Goal: Task Accomplishment & Management: Manage account settings

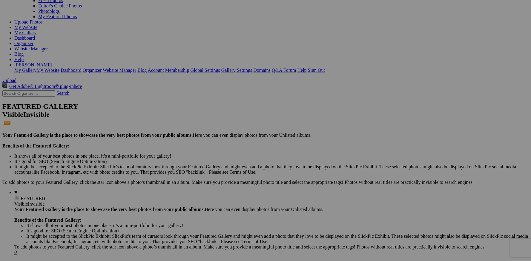
scroll to position [56, 0]
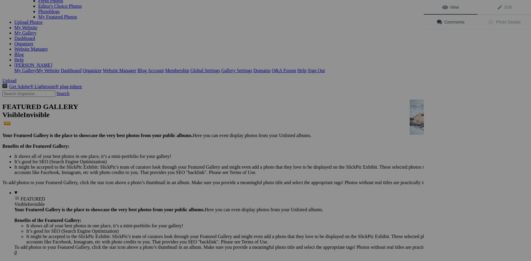
click at [415, 120] on div "View Edit Comments Photo Details" at bounding box center [476, 130] width 107 height 261
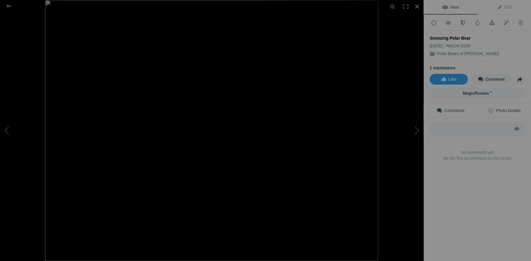
click at [415, 108] on span "Photo Details" at bounding box center [503, 110] width 33 height 5
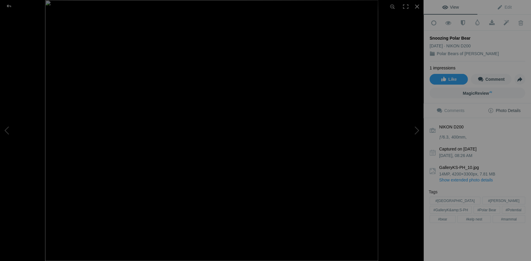
click at [415, 234] on div "View Edit Add to Quick Collection Remove from Quick Collection Hide from Public…" at bounding box center [476, 130] width 107 height 261
click at [415, 5] on div at bounding box center [416, 6] width 13 height 13
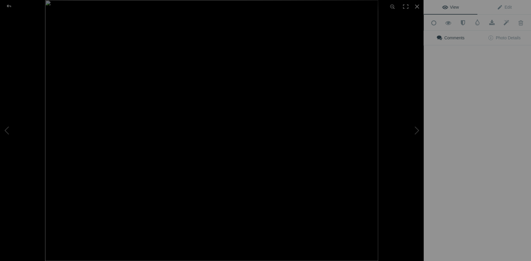
click at [415, 118] on div "View Edit Add to Quick Collection Remove from Quick Collection Hide from Public…" at bounding box center [476, 130] width 107 height 261
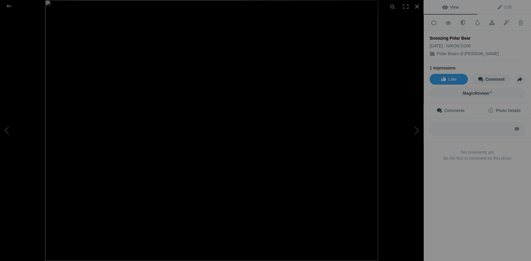
click at [415, 109] on span "Photo Details" at bounding box center [503, 110] width 33 height 5
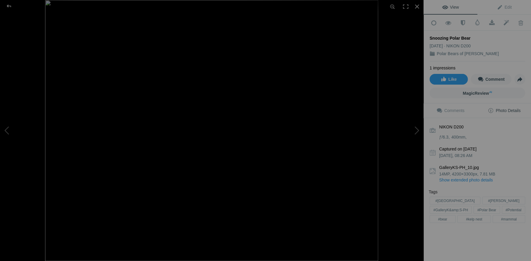
click at [415, 109] on span "Photo Details" at bounding box center [503, 110] width 33 height 5
click at [415, 6] on div at bounding box center [416, 6] width 13 height 13
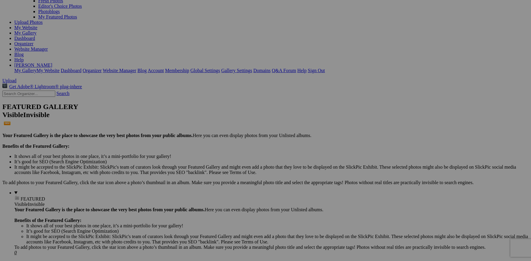
click at [226, 169] on span "Yes" at bounding box center [222, 169] width 7 height 5
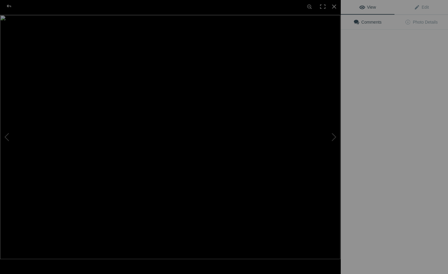
click at [160, 94] on img at bounding box center [170, 137] width 340 height 244
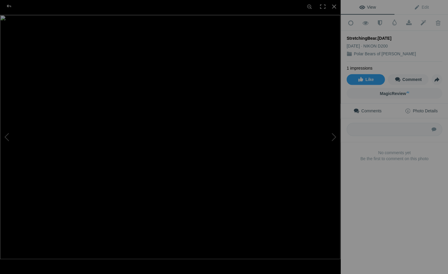
click at [426, 108] on span "Photo Details" at bounding box center [420, 110] width 33 height 5
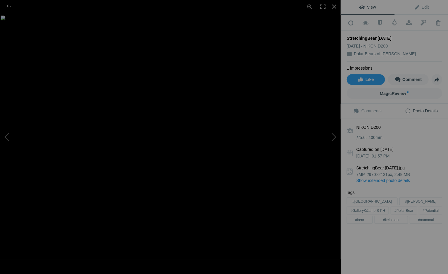
click at [390, 177] on link "Show extended photo details" at bounding box center [399, 180] width 86 height 6
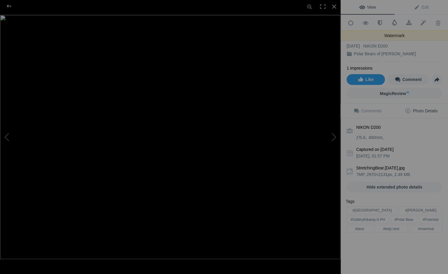
click at [394, 22] on span at bounding box center [394, 22] width 6 height 6
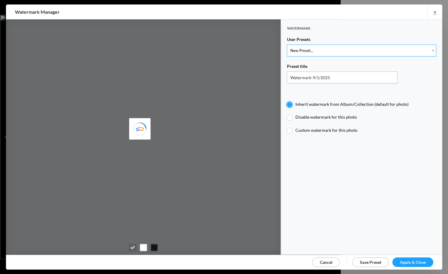
type input "Watermark-7/22/2025"
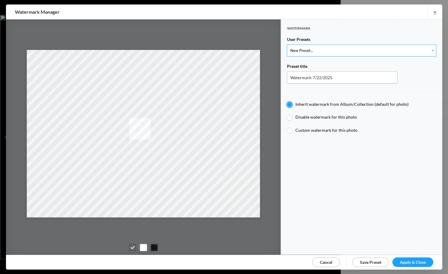
select select "1: Object"
radio input "false"
radio input "true"
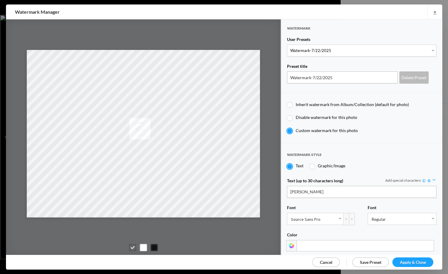
click at [290, 240] on div at bounding box center [291, 245] width 10 height 11
click at [291, 241] on div at bounding box center [291, 245] width 10 height 11
click at [309, 242] on input at bounding box center [364, 245] width 137 height 11
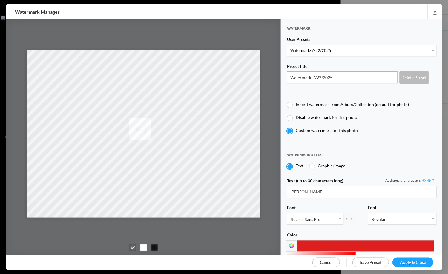
scroll to position [1, 0]
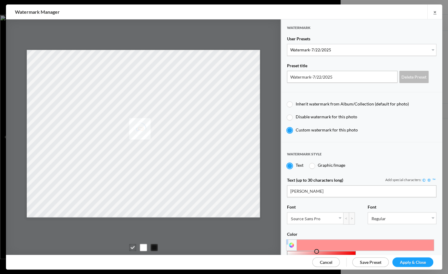
drag, startPoint x: 289, startPoint y: 250, endPoint x: 316, endPoint y: 241, distance: 28.0
click at [316, 241] on div "0 100 79 H S L 255 146 146 R G B #ff9292 Hex" at bounding box center [360, 244] width 149 height 11
type input "#ffa4a4"
click at [311, 241] on div "0 100 82 H S L 255 164 164 R G B #ffa4a4 Hex" at bounding box center [360, 244] width 149 height 11
click at [411, 261] on span "Apply & Close" at bounding box center [412, 261] width 26 height 5
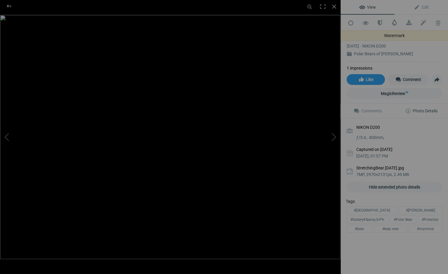
click at [393, 21] on span at bounding box center [394, 22] width 6 height 6
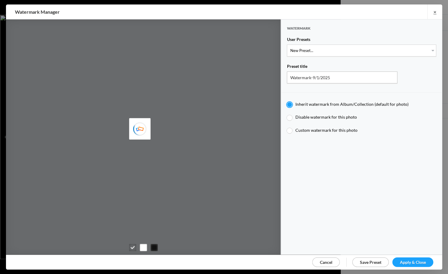
type input "Watermark-7/22/2025"
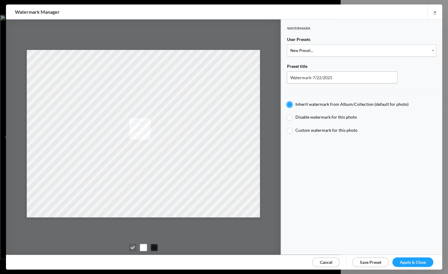
click at [289, 117] on div at bounding box center [288, 117] width 5 height 5
click at [286, 114] on input "Disable watermark for this photo" at bounding box center [286, 114] width 0 height 0
radio input "true"
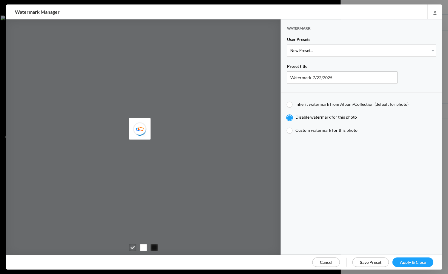
click at [288, 128] on div at bounding box center [288, 130] width 5 height 5
click at [286, 127] on input "Custom watermark for this photo" at bounding box center [286, 127] width 0 height 0
radio input "true"
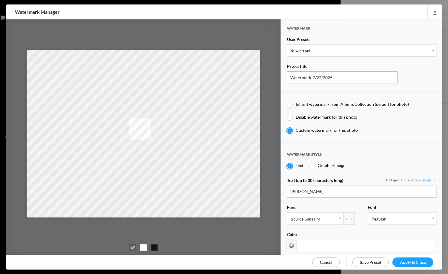
click at [352, 242] on input at bounding box center [364, 244] width 137 height 11
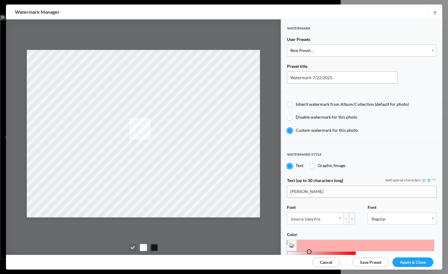
drag, startPoint x: 320, startPoint y: 251, endPoint x: 308, endPoint y: 241, distance: 15.7
click at [308, 241] on div "0 100 84 H S L 255 174 174 R G B #ffaeae Hex" at bounding box center [360, 244] width 149 height 11
drag, startPoint x: 308, startPoint y: 247, endPoint x: 314, endPoint y: 241, distance: 7.6
click at [314, 241] on div "0 100 80 H S L 255 154 154 R G B #ff9a9a Hex" at bounding box center [360, 244] width 149 height 11
click at [326, 243] on input at bounding box center [364, 244] width 137 height 11
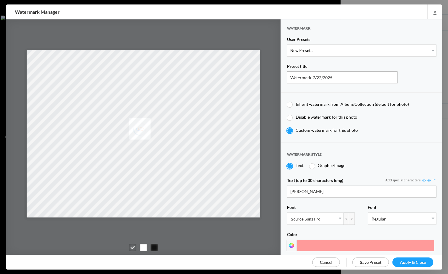
click at [326, 243] on input at bounding box center [364, 244] width 137 height 11
click at [313, 244] on div "0 100 81 H S L 255 157 157 R G B #ff9d9d Hex" at bounding box center [360, 244] width 149 height 11
click at [290, 241] on div at bounding box center [291, 244] width 10 height 11
click at [423, 242] on input at bounding box center [364, 244] width 137 height 11
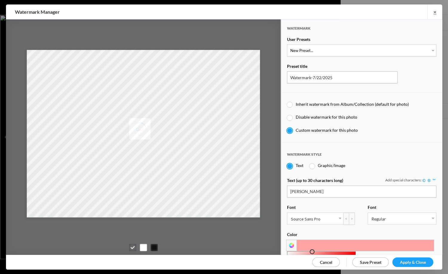
click at [311, 249] on div at bounding box center [311, 251] width 5 height 5
drag, startPoint x: 305, startPoint y: 247, endPoint x: 293, endPoint y: 245, distance: 11.7
click at [293, 245] on div at bounding box center [360, 244] width 149 height 11
click at [289, 241] on div at bounding box center [291, 244] width 10 height 11
click at [290, 241] on div at bounding box center [291, 244] width 10 height 11
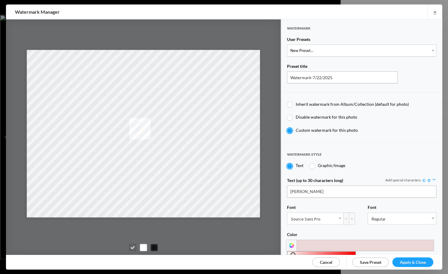
click at [292, 251] on div at bounding box center [321, 270] width 68 height 39
click at [290, 252] on div at bounding box center [290, 254] width 5 height 5
click at [287, 252] on div at bounding box center [287, 254] width 5 height 5
click at [428, 243] on input at bounding box center [364, 244] width 137 height 11
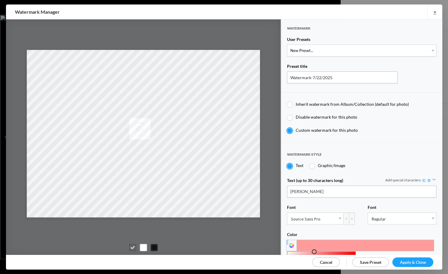
type input "#ff9c9c"
drag, startPoint x: 344, startPoint y: 250, endPoint x: 313, endPoint y: 238, distance: 33.4
click at [313, 239] on div "0 100 81 H S L 255 156 156 R G B #ff9c9c Hex" at bounding box center [360, 244] width 149 height 11
click at [375, 261] on span "Save Preset" at bounding box center [369, 261] width 21 height 5
select select
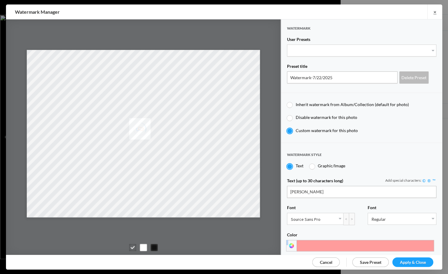
click at [409, 260] on span "Apply & Close" at bounding box center [412, 261] width 26 height 5
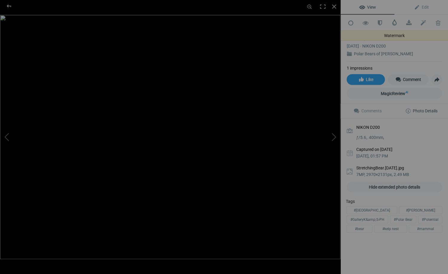
click at [393, 22] on span at bounding box center [394, 22] width 6 height 6
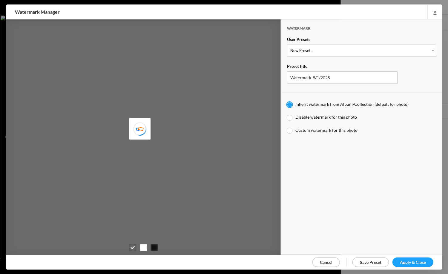
type input "Watermark-7/22/2025"
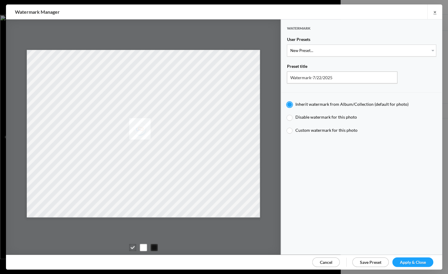
click at [289, 115] on div at bounding box center [288, 117] width 5 height 5
click at [286, 114] on input "Disable watermark for this photo" at bounding box center [286, 114] width 0 height 0
radio input "true"
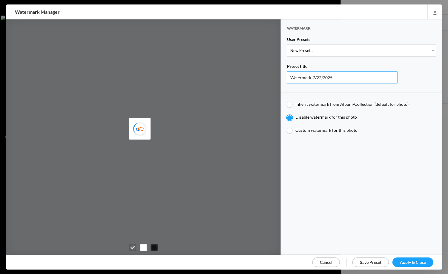
drag, startPoint x: 318, startPoint y: 76, endPoint x: 324, endPoint y: 78, distance: 6.0
click at [318, 76] on input "Watermark-7/22/2025" at bounding box center [341, 77] width 110 height 12
type input "Watermark-9/1/2025"
click at [289, 128] on div at bounding box center [288, 130] width 5 height 5
click at [286, 127] on input "Custom watermark for this photo" at bounding box center [286, 127] width 0 height 0
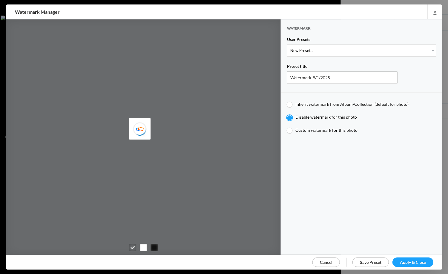
radio input "true"
type input "Watermark-7/22/2025"
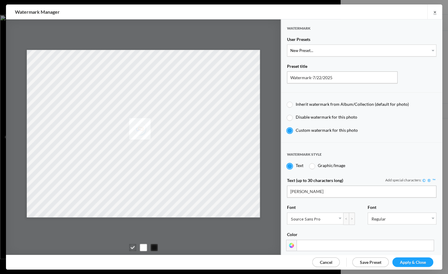
click at [289, 128] on div at bounding box center [288, 130] width 5 height 5
click at [286, 127] on input "Custom watermark for this photo" at bounding box center [286, 127] width 0 height 0
click at [290, 115] on div at bounding box center [288, 117] width 5 height 5
click at [286, 114] on input "Disable watermark for this photo" at bounding box center [286, 114] width 0 height 0
radio input "true"
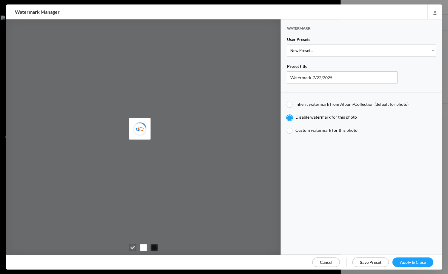
click at [289, 102] on div at bounding box center [288, 104] width 5 height 5
click at [286, 101] on input "Inherit watermark from Album/Collection (default for photo)" at bounding box center [286, 101] width 0 height 0
radio input "true"
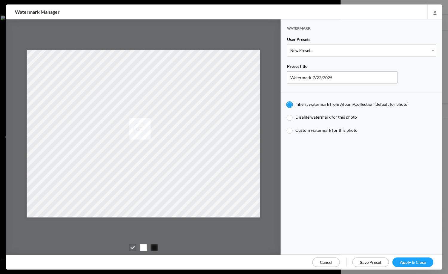
click at [288, 128] on div at bounding box center [288, 130] width 5 height 5
click at [286, 127] on input "Custom watermark for this photo" at bounding box center [286, 127] width 0 height 0
radio input "true"
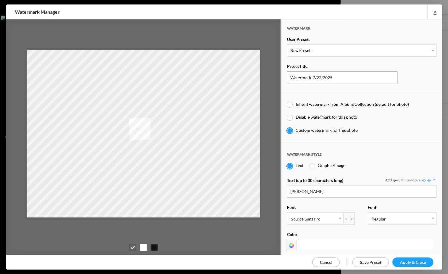
click at [291, 240] on div at bounding box center [291, 244] width 10 height 11
click at [290, 240] on div at bounding box center [291, 244] width 10 height 11
click at [289, 240] on div at bounding box center [291, 244] width 10 height 11
click at [315, 243] on input at bounding box center [364, 244] width 137 height 11
click at [368, 243] on input at bounding box center [364, 244] width 137 height 11
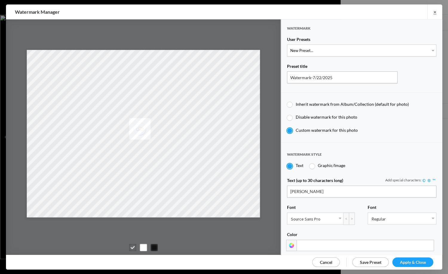
click at [367, 243] on input at bounding box center [364, 244] width 137 height 11
click at [326, 260] on span "Cancel" at bounding box center [325, 261] width 13 height 5
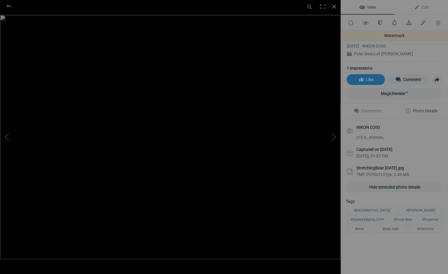
click at [394, 22] on span at bounding box center [394, 22] width 6 height 6
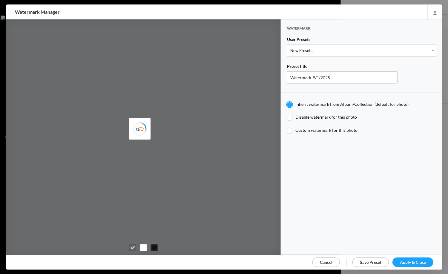
type input "Watermark-7/22/2025"
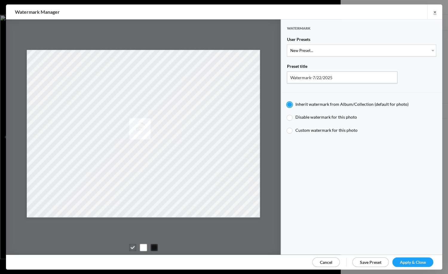
click at [289, 115] on div at bounding box center [288, 117] width 5 height 5
click at [286, 114] on input "Disable watermark for this photo" at bounding box center [286, 114] width 0 height 0
radio input "true"
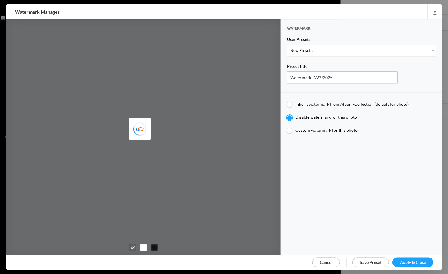
click at [401, 260] on span "Apply & Close" at bounding box center [412, 261] width 26 height 5
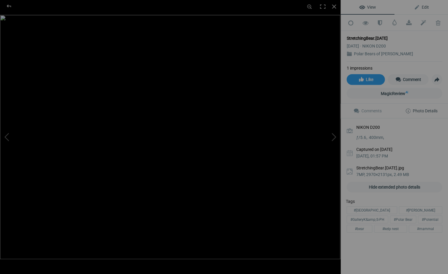
click at [425, 7] on span "Edit" at bounding box center [420, 7] width 15 height 5
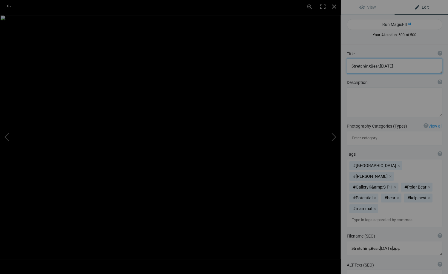
click at [389, 65] on textarea at bounding box center [393, 65] width 95 height 15
click at [369, 66] on textarea at bounding box center [393, 65] width 95 height 15
type textarea "Stretching Bear"
click at [332, 6] on div at bounding box center [333, 6] width 13 height 13
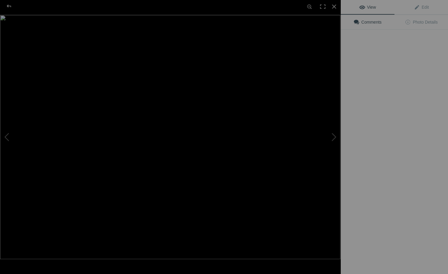
click at [177, 104] on img at bounding box center [170, 137] width 340 height 244
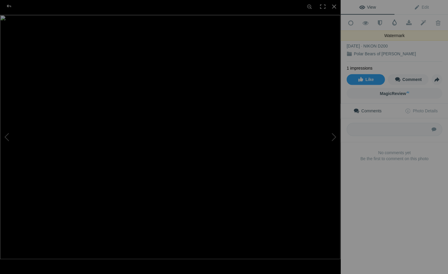
click at [394, 22] on span at bounding box center [394, 22] width 6 height 6
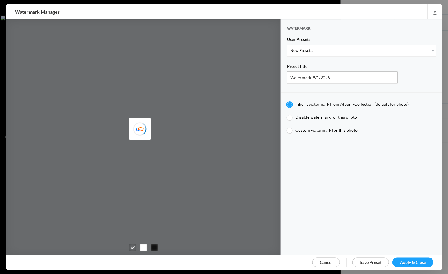
type input "Watermark-7/22/2025"
radio input "false"
radio input "true"
click at [290, 128] on div at bounding box center [288, 130] width 5 height 5
click at [286, 127] on input "Custom watermark for this photo" at bounding box center [286, 127] width 0 height 0
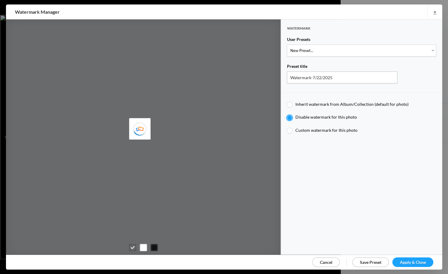
radio input "true"
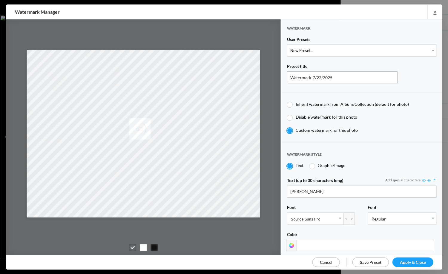
click at [304, 242] on input at bounding box center [364, 244] width 137 height 11
click at [291, 241] on div at bounding box center [291, 244] width 10 height 11
click at [290, 241] on div at bounding box center [291, 244] width 10 height 11
click at [286, 249] on div at bounding box center [286, 251] width 5 height 5
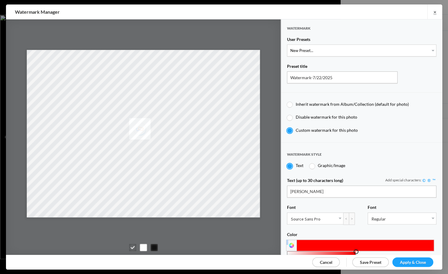
drag, startPoint x: 286, startPoint y: 247, endPoint x: 355, endPoint y: 241, distance: 69.2
click at [355, 241] on div "0 100 50 H S L 255 0 0 R G B #f00 Hex" at bounding box center [360, 244] width 149 height 11
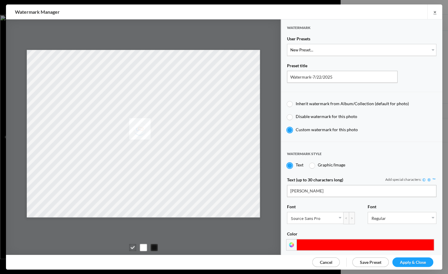
click at [307, 240] on input at bounding box center [364, 244] width 137 height 11
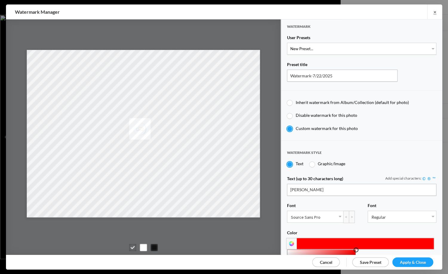
type input "#f00"
drag, startPoint x: 353, startPoint y: 245, endPoint x: 358, endPoint y: 232, distance: 13.4
click at [358, 232] on div "Color 0 100 50 H S L 255 0 0 R G B #f00 Hex" at bounding box center [360, 239] width 149 height 19
click at [370, 260] on span "Save Preset" at bounding box center [369, 261] width 21 height 5
select select
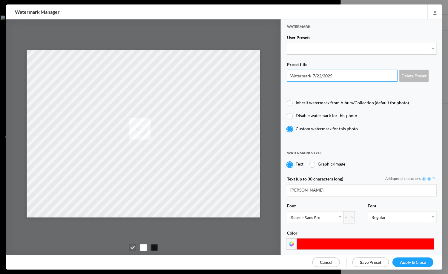
drag, startPoint x: 318, startPoint y: 74, endPoint x: 325, endPoint y: 78, distance: 8.2
click at [318, 74] on input "Watermark-7/22/2025" at bounding box center [341, 76] width 110 height 12
click at [318, 241] on input at bounding box center [364, 243] width 137 height 11
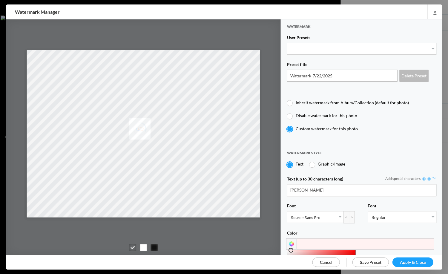
drag, startPoint x: 354, startPoint y: 247, endPoint x: 288, endPoint y: 241, distance: 66.5
click at [290, 241] on div "0 100 97 H S L 255 242 242 R G B #fff2f2 Hex" at bounding box center [360, 243] width 149 height 11
click at [288, 242] on div at bounding box center [291, 243] width 10 height 11
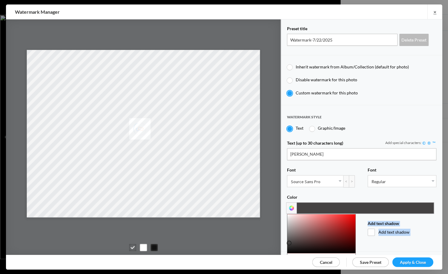
scroll to position [41, 0]
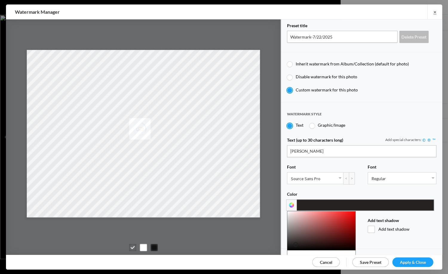
drag, startPoint x: 289, startPoint y: 246, endPoint x: 295, endPoint y: 241, distance: 7.4
click at [295, 242] on div at bounding box center [295, 244] width 5 height 5
click at [294, 241] on div at bounding box center [294, 243] width 5 height 5
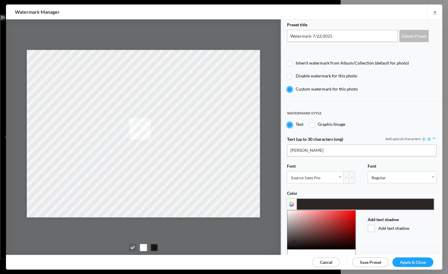
type input "#1d1a1a"
click at [295, 241] on div at bounding box center [321, 229] width 68 height 39
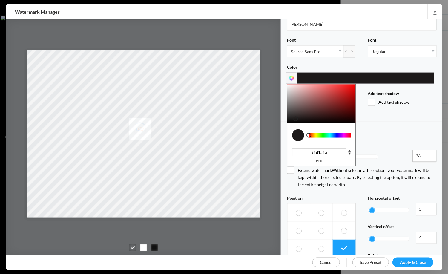
scroll to position [165, 0]
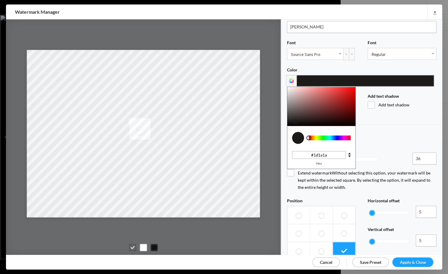
click at [296, 135] on div at bounding box center [298, 138] width 12 height 12
click at [349, 151] on div at bounding box center [348, 154] width 5 height 7
click at [349, 153] on div at bounding box center [348, 154] width 5 height 7
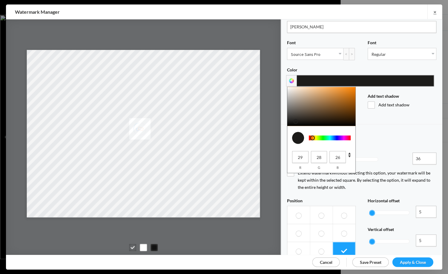
type input "29"
type input "26"
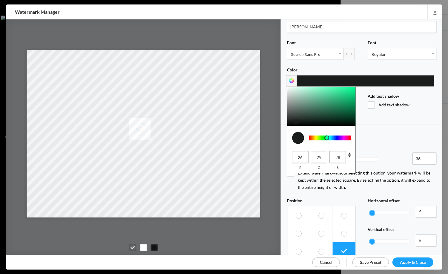
type input "29"
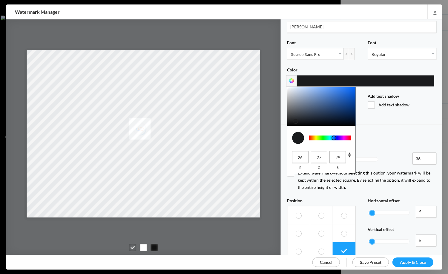
type input "26"
type input "29"
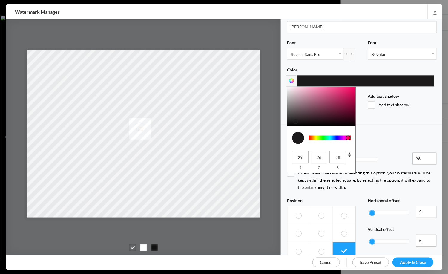
type input "29"
type input "26"
type input "29"
type input "26"
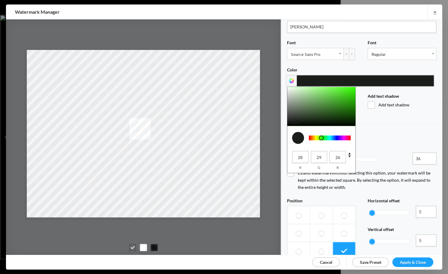
type input "29"
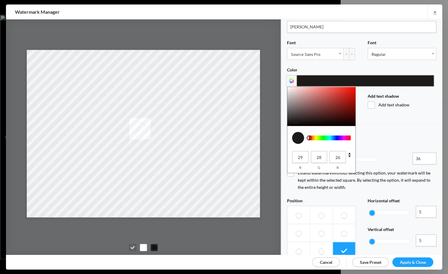
type input "29"
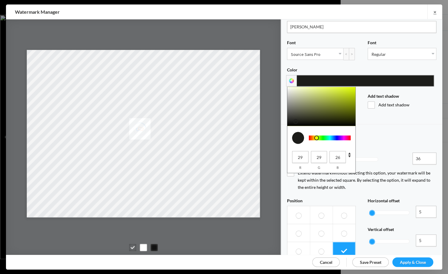
drag, startPoint x: 307, startPoint y: 135, endPoint x: 316, endPoint y: 141, distance: 10.8
click at [316, 141] on div at bounding box center [329, 137] width 47 height 21
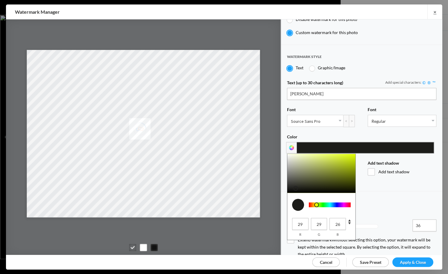
scroll to position [99, 0]
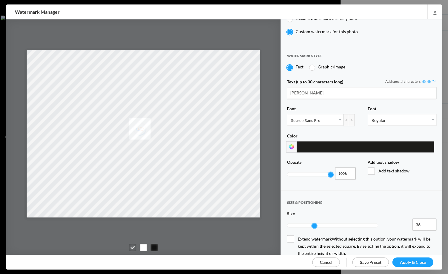
click at [302, 145] on input at bounding box center [364, 146] width 137 height 11
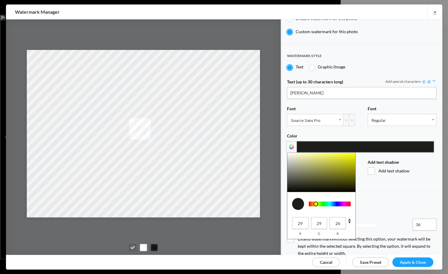
type input "23"
type input "22"
click at [291, 186] on div at bounding box center [291, 188] width 5 height 5
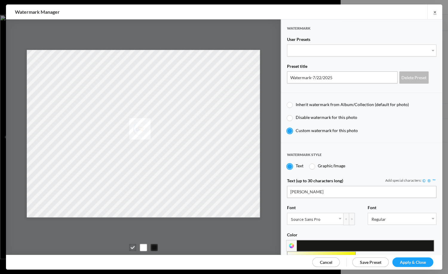
scroll to position [0, 0]
click at [318, 76] on input "Watermark-7/22/2025" at bounding box center [341, 77] width 110 height 12
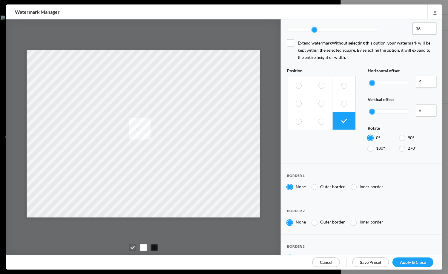
scroll to position [296, 0]
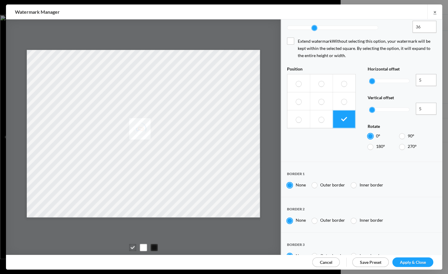
type input "Watermark-9/1/2025"
click at [412, 260] on span "Apply & Close" at bounding box center [412, 261] width 26 height 5
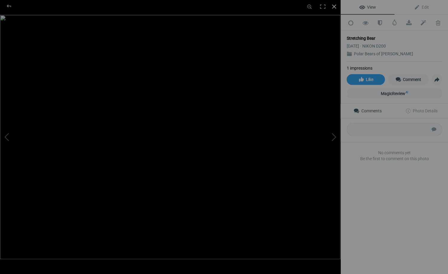
click at [334, 6] on div at bounding box center [333, 6] width 13 height 13
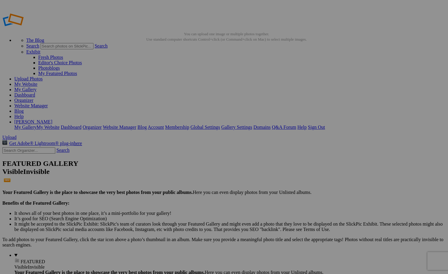
click at [169, 101] on img at bounding box center [166, 89] width 45 height 32
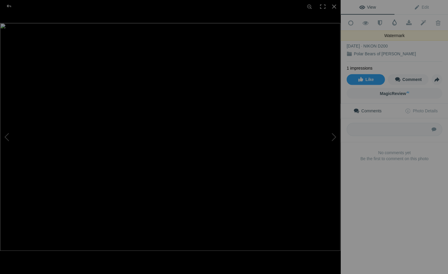
click at [394, 23] on span at bounding box center [394, 22] width 6 height 6
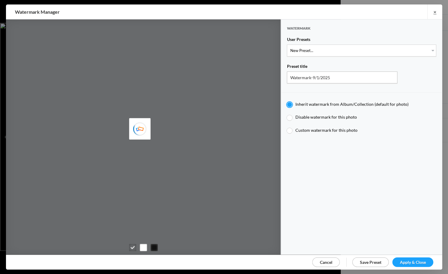
type input "Watermark-7/22/2025"
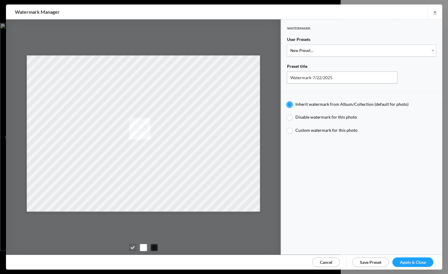
click at [289, 128] on div at bounding box center [288, 130] width 5 height 5
click at [286, 127] on input "Custom watermark for this photo" at bounding box center [286, 127] width 0 height 0
radio input "true"
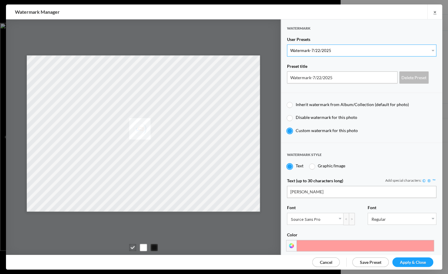
select select "3: Object"
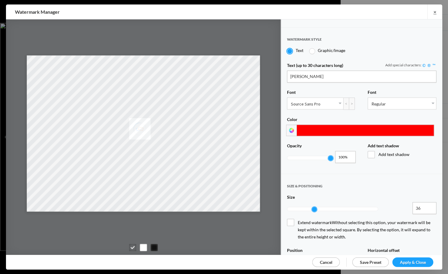
scroll to position [115, 0]
click at [290, 126] on div at bounding box center [291, 130] width 10 height 11
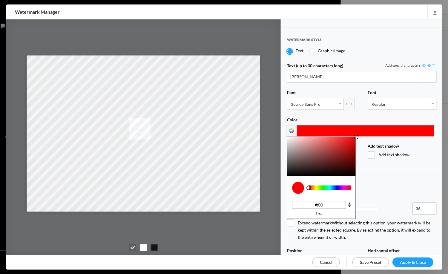
type input "#211f1f"
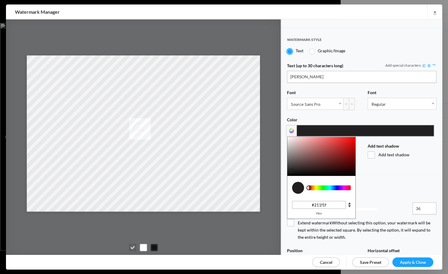
click at [290, 167] on div at bounding box center [321, 156] width 68 height 39
click at [405, 260] on span "Apply & Close" at bounding box center [412, 261] width 26 height 5
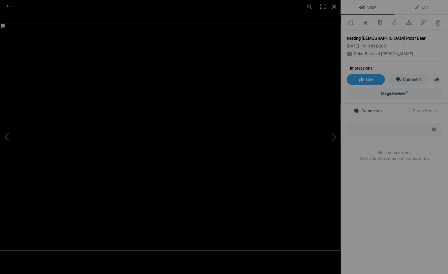
click at [333, 6] on div at bounding box center [333, 6] width 13 height 13
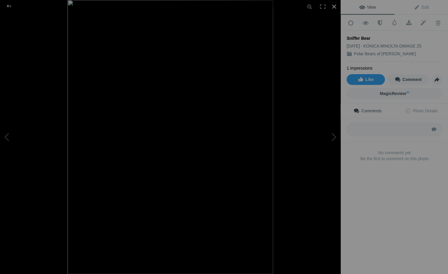
click at [333, 6] on div at bounding box center [333, 6] width 13 height 13
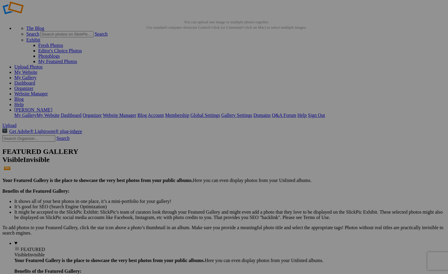
scroll to position [12, 0]
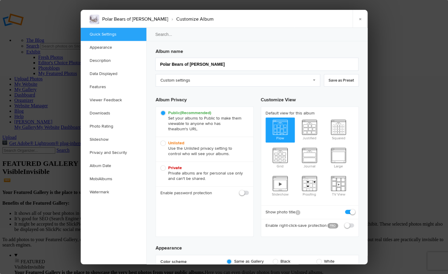
scroll to position [0, 0]
click at [101, 190] on link "Watermark" at bounding box center [114, 191] width 66 height 13
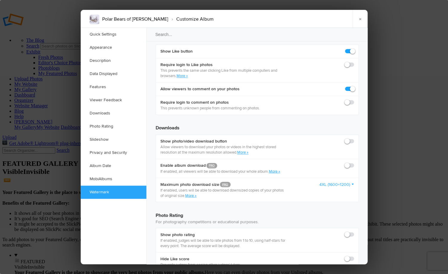
scroll to position [1281, 0]
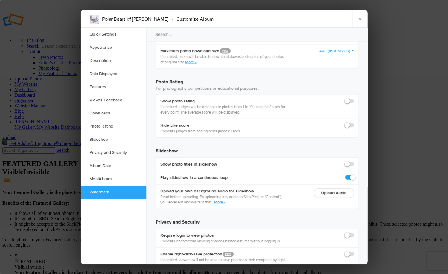
checkbox input "true"
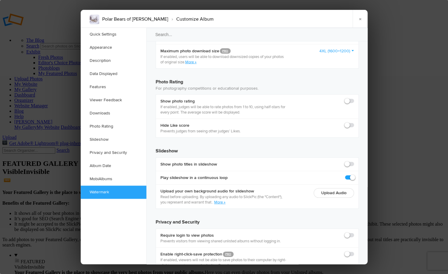
scroll to position [1278, 0]
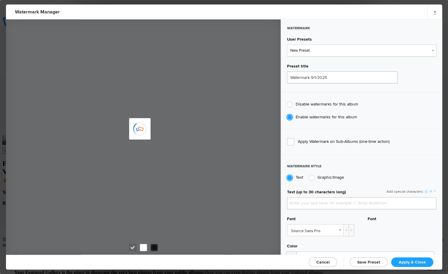
scroll to position [1278, 0]
type input "JimLiskovec"
type input "Watermark-7/22/2025"
type input "[PERSON_NAME]"
radio input "false"
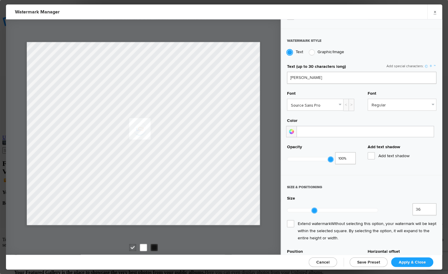
scroll to position [124, 0]
click at [290, 129] on div at bounding box center [291, 132] width 10 height 11
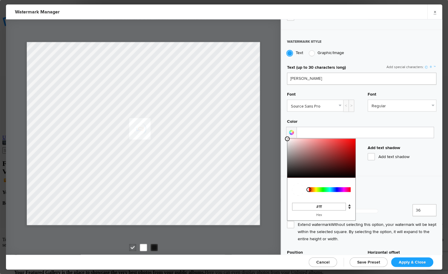
type input "#1b1a1a"
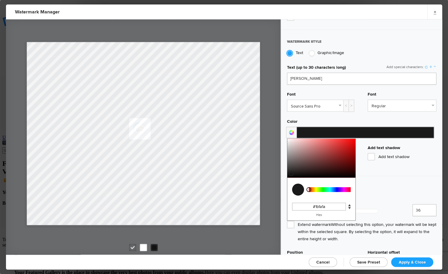
click at [290, 171] on div at bounding box center [321, 157] width 68 height 39
click at [372, 261] on span "Save Preset" at bounding box center [368, 261] width 23 height 5
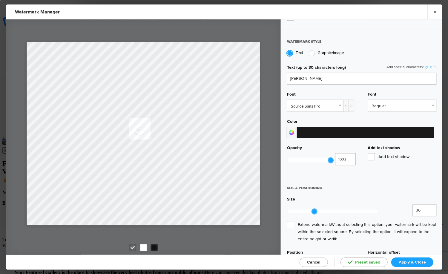
select select
click at [410, 261] on span "Apply & Close" at bounding box center [411, 261] width 27 height 5
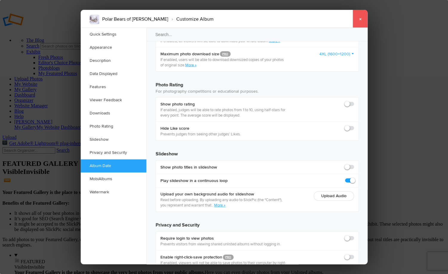
click at [360, 18] on link "×" at bounding box center [359, 19] width 15 height 18
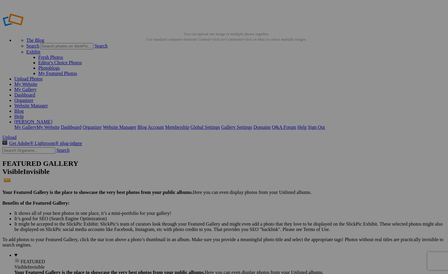
click at [166, 93] on img at bounding box center [166, 89] width 45 height 32
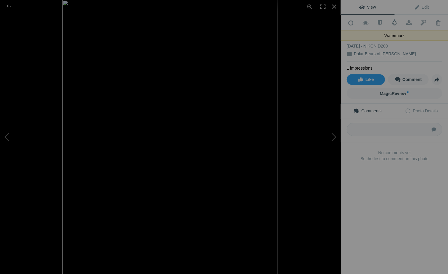
click at [395, 24] on span at bounding box center [394, 22] width 6 height 6
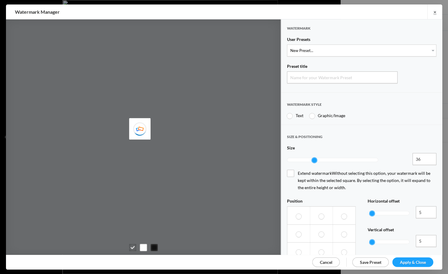
type input "Watermark-9/1/2025"
radio input "true"
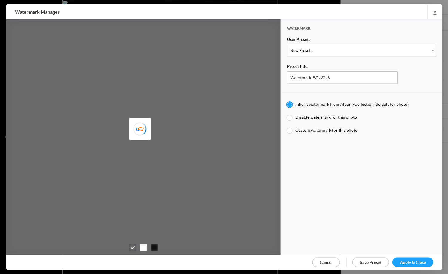
type input "JimLiskovec"
type input "Watermark-7/22/2025"
type input "[PERSON_NAME]"
radio input "false"
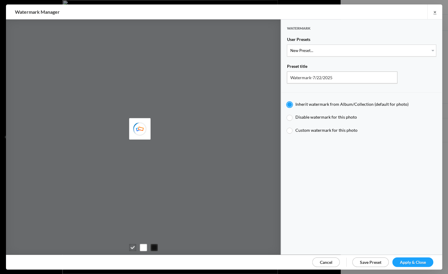
radio input "true"
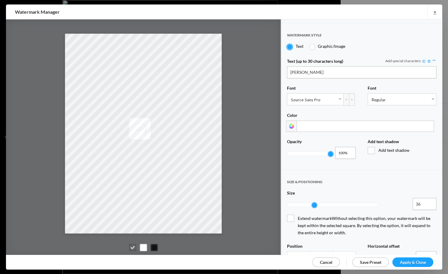
scroll to position [117, 0]
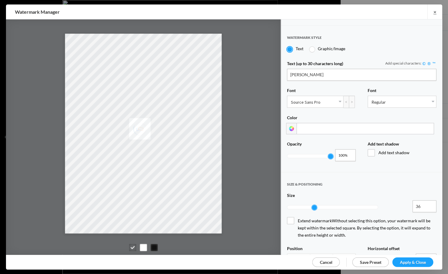
click at [300, 127] on input at bounding box center [364, 128] width 137 height 11
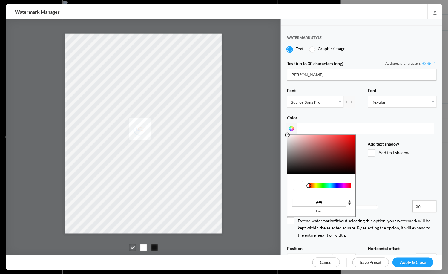
type input "#211f1f"
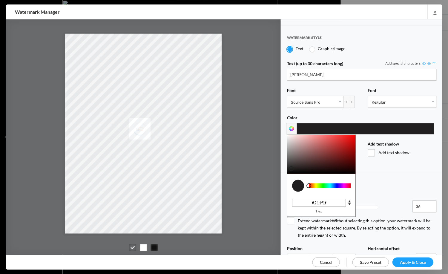
click at [290, 165] on div at bounding box center [321, 154] width 68 height 39
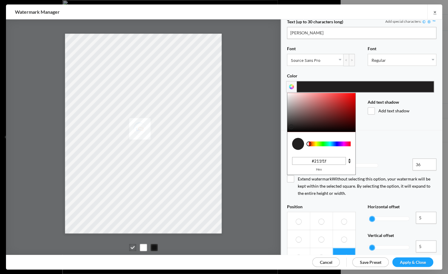
scroll to position [159, 0]
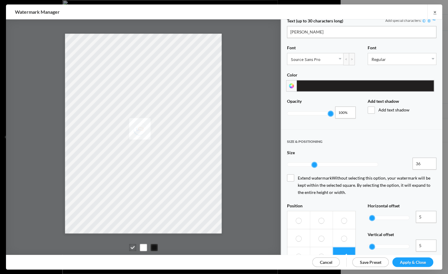
click at [419, 260] on span "Apply & Close" at bounding box center [412, 261] width 26 height 5
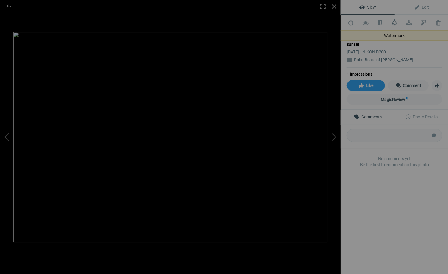
click at [394, 22] on span at bounding box center [394, 22] width 6 height 6
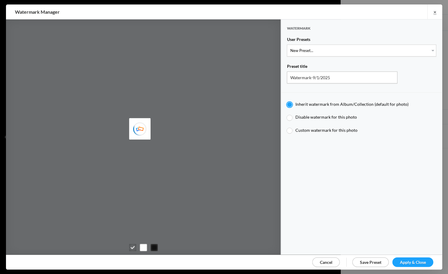
type input "JimLiskovec"
type input "Watermark-7/22/2025"
radio input "false"
radio input "true"
type input "Jim Liskovec"
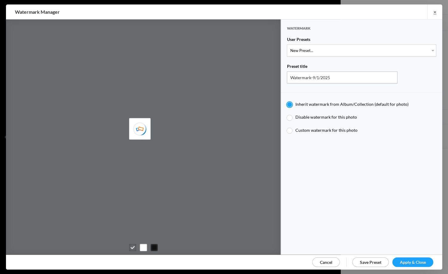
radio input "false"
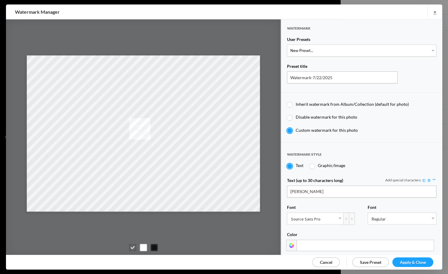
click at [306, 239] on input at bounding box center [364, 244] width 137 height 11
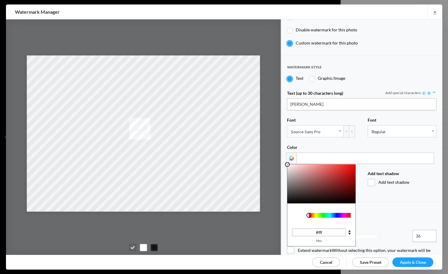
scroll to position [91, 0]
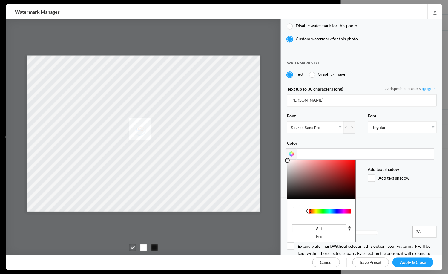
type input "#1c1919"
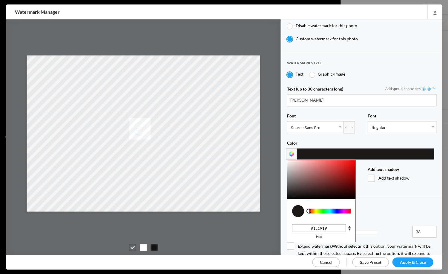
click at [293, 191] on div at bounding box center [321, 179] width 68 height 39
click at [403, 260] on span "Apply & Close" at bounding box center [412, 261] width 26 height 5
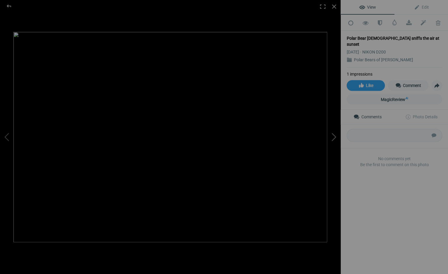
click at [334, 135] on button at bounding box center [317, 136] width 45 height 98
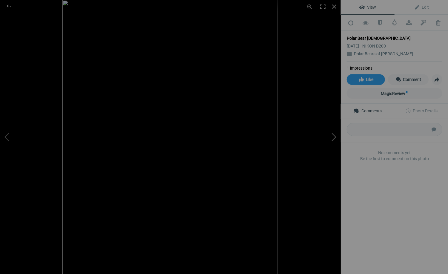
click at [334, 135] on button at bounding box center [317, 136] width 45 height 98
click at [335, 135] on button at bounding box center [317, 136] width 45 height 98
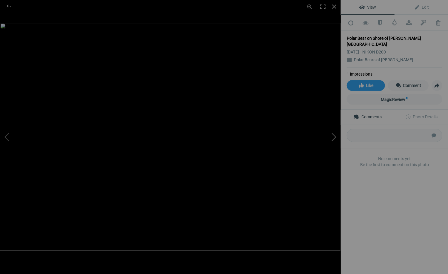
click at [335, 135] on button at bounding box center [317, 136] width 45 height 98
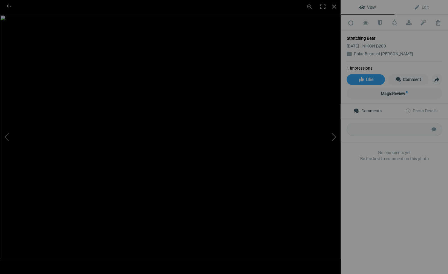
click at [335, 135] on button at bounding box center [317, 136] width 45 height 98
click at [333, 6] on div at bounding box center [333, 6] width 13 height 13
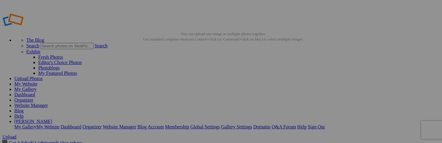
scroll to position [2, 0]
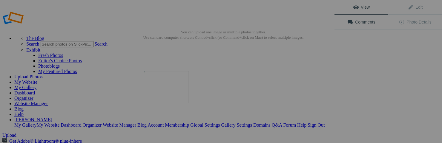
click at [177, 96] on img at bounding box center [166, 87] width 45 height 32
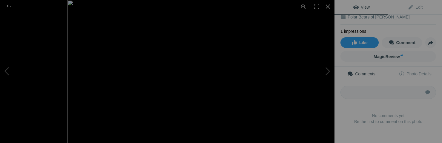
scroll to position [36, 0]
click at [420, 72] on span "Photo Details" at bounding box center [414, 74] width 33 height 5
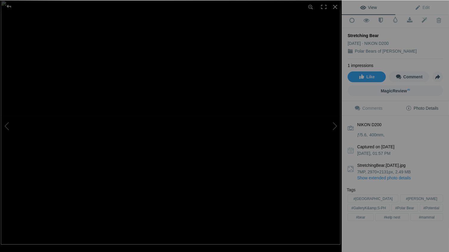
scroll to position [3, 0]
click at [335, 6] on div at bounding box center [335, 6] width 13 height 13
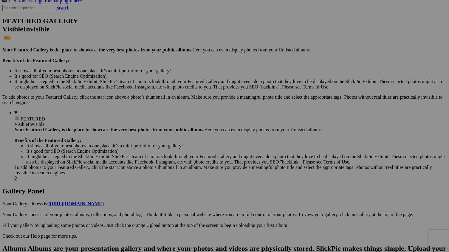
scroll to position [142, 0]
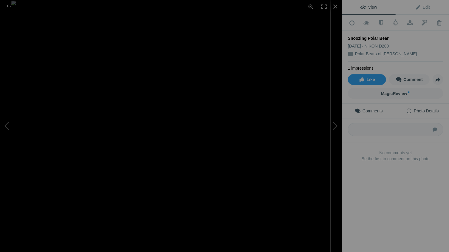
click at [425, 109] on span "Photo Details" at bounding box center [422, 110] width 33 height 5
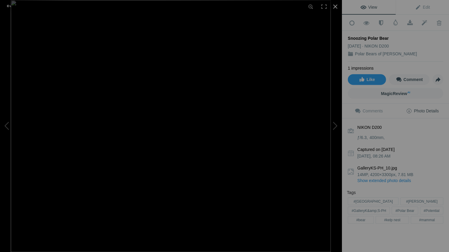
click at [336, 6] on div at bounding box center [335, 6] width 13 height 13
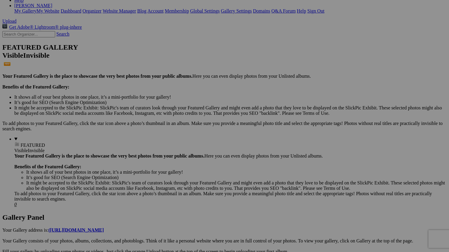
scroll to position [117, 0]
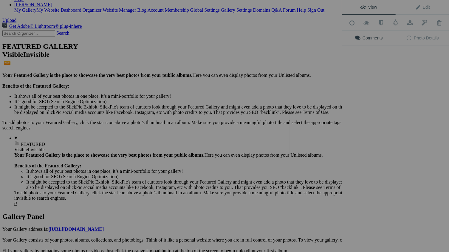
click at [278, 134] on img at bounding box center [272, 132] width 35 height 45
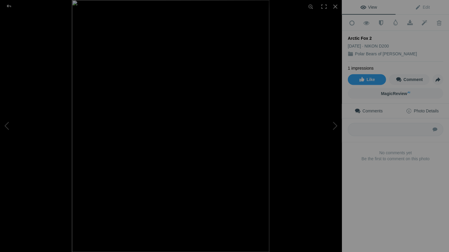
click at [433, 109] on span "Photo Details" at bounding box center [422, 110] width 33 height 5
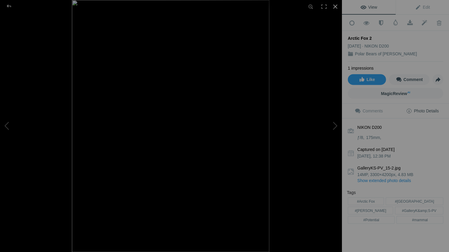
click at [335, 6] on div at bounding box center [335, 6] width 13 height 13
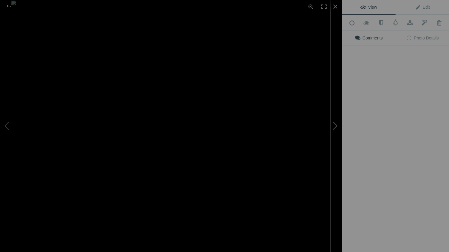
click at [326, 136] on button at bounding box center [319, 126] width 45 height 90
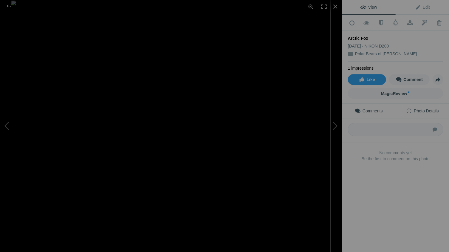
click at [427, 108] on span "Photo Details" at bounding box center [422, 110] width 33 height 5
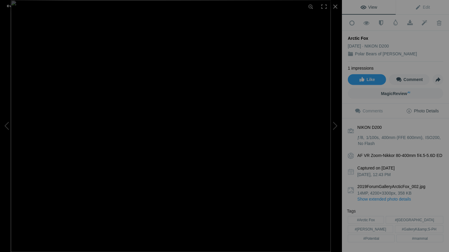
click at [390, 196] on link "Show extended photo details" at bounding box center [401, 199] width 86 height 6
click at [432, 108] on span "Photo Details" at bounding box center [422, 110] width 33 height 5
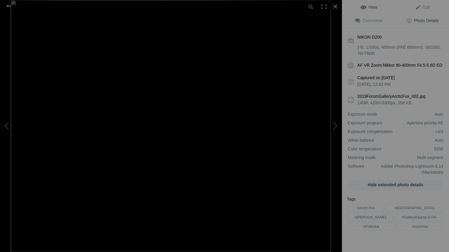
scroll to position [90, 0]
click at [334, 5] on div at bounding box center [335, 6] width 13 height 13
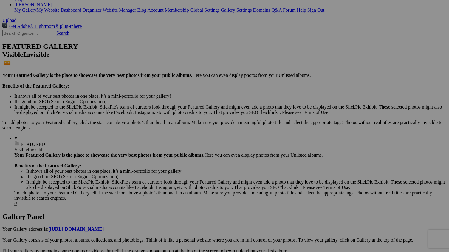
scroll to position [0, 0]
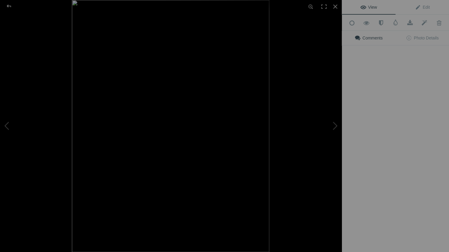
click at [376, 133] on div "View Edit Add to Quick Collection Remove from Quick Collection Hide from Public…" at bounding box center [395, 126] width 107 height 252
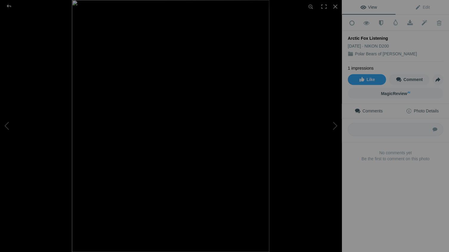
click at [434, 108] on span "Photo Details" at bounding box center [422, 110] width 33 height 5
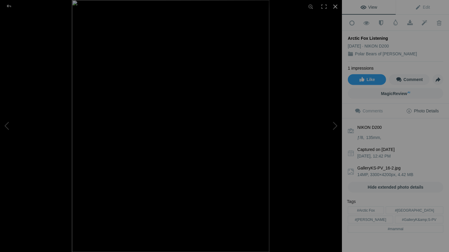
click at [335, 5] on div at bounding box center [335, 6] width 13 height 13
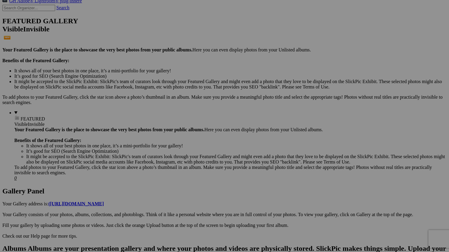
scroll to position [142, 0]
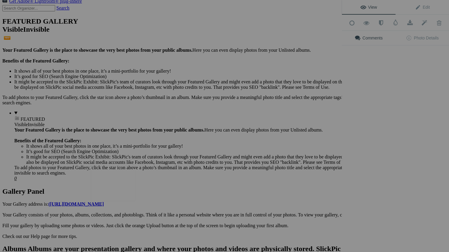
click at [107, 189] on img at bounding box center [113, 183] width 45 height 35
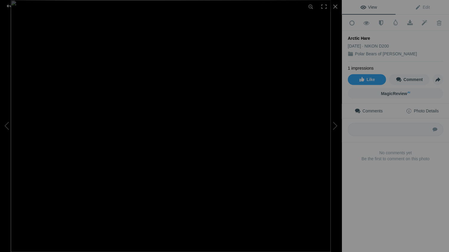
click at [430, 108] on span "Photo Details" at bounding box center [422, 110] width 33 height 5
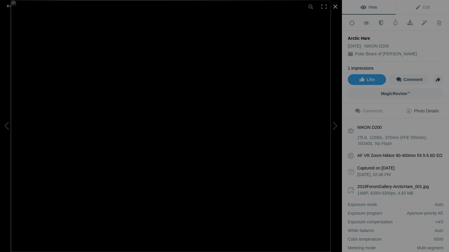
click at [335, 5] on div at bounding box center [335, 6] width 13 height 13
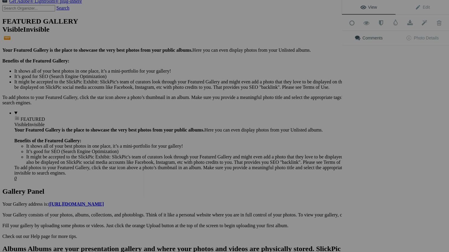
click at [170, 190] on img at bounding box center [166, 183] width 45 height 30
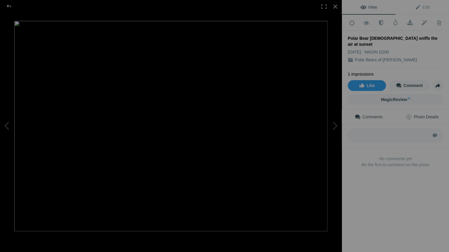
click at [432, 114] on span "Photo Details" at bounding box center [422, 116] width 33 height 5
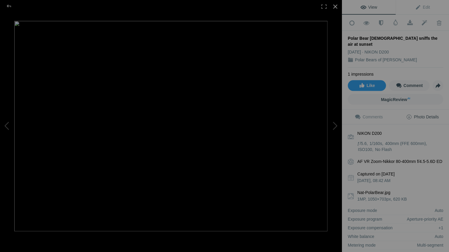
click at [335, 5] on div at bounding box center [335, 6] width 13 height 13
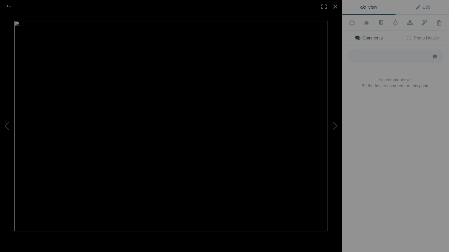
click at [192, 218] on img at bounding box center [170, 126] width 313 height 210
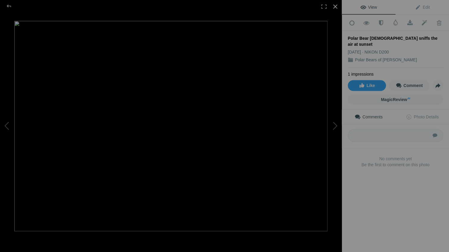
click at [335, 5] on div at bounding box center [335, 6] width 13 height 13
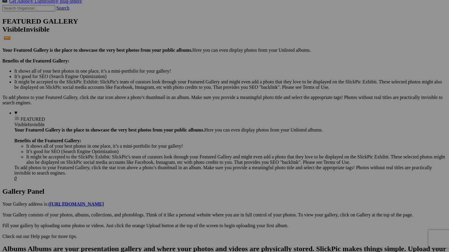
click at [185, 164] on span "Yes" at bounding box center [181, 164] width 7 height 5
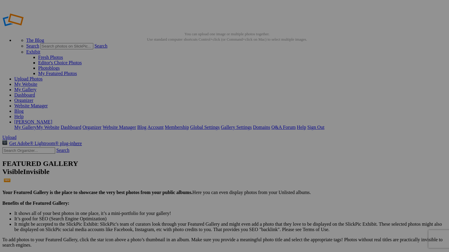
scroll to position [0, 0]
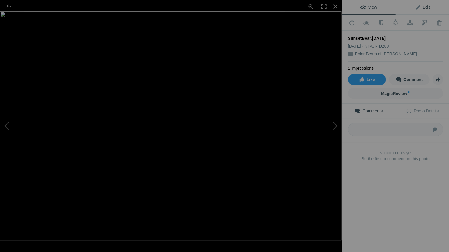
click at [424, 6] on span "Edit" at bounding box center [422, 7] width 15 height 5
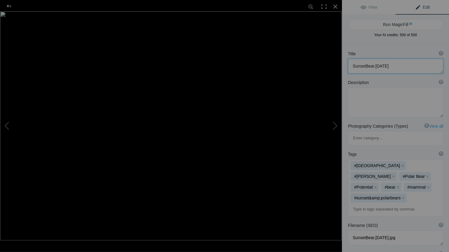
click at [385, 65] on textarea at bounding box center [395, 65] width 95 height 15
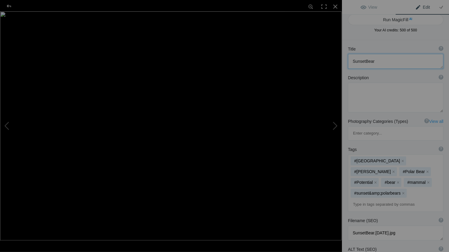
drag, startPoint x: 365, startPoint y: 61, endPoint x: 373, endPoint y: 65, distance: 9.5
click at [365, 61] on textarea at bounding box center [395, 61] width 95 height 15
type textarea "Sunset Polar Bear"
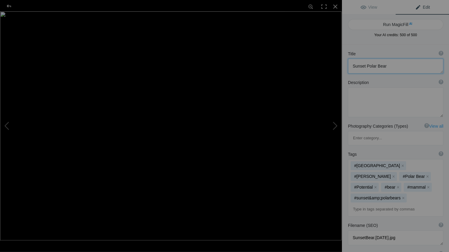
scroll to position [0, 0]
click at [335, 5] on div at bounding box center [335, 6] width 13 height 13
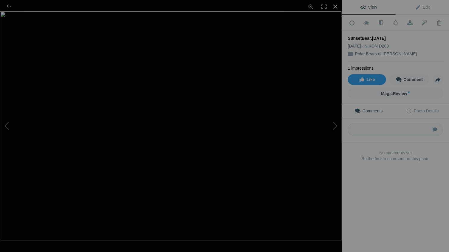
click at [334, 5] on div at bounding box center [335, 6] width 13 height 13
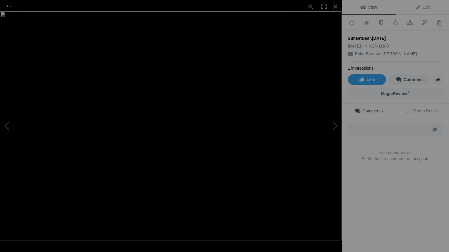
click at [382, 36] on div "SunsetBear.[DATE]" at bounding box center [395, 38] width 95 height 6
click at [381, 35] on div "SunsetBear.[DATE]" at bounding box center [395, 38] width 95 height 6
click at [381, 36] on div "SunsetBear.[DATE]" at bounding box center [395, 38] width 95 height 6
click at [426, 6] on span "Edit" at bounding box center [422, 7] width 15 height 5
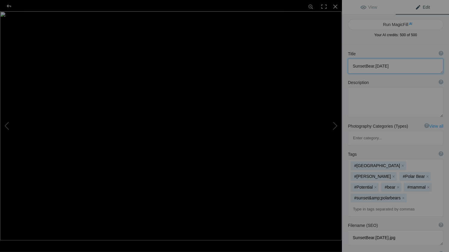
click at [385, 65] on textarea at bounding box center [395, 65] width 95 height 15
click at [366, 65] on textarea at bounding box center [395, 65] width 95 height 15
type textarea "Sunset Polar Bear"
click at [336, 5] on div at bounding box center [335, 6] width 13 height 13
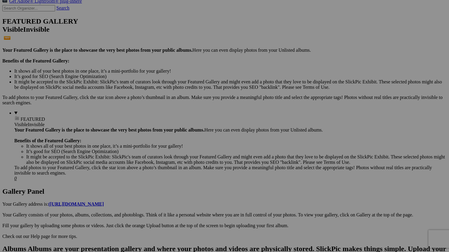
scroll to position [142, 0]
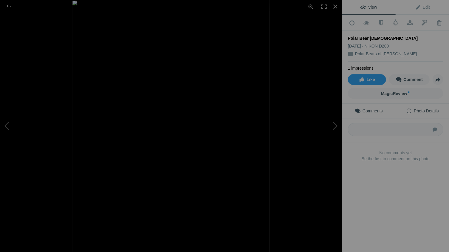
drag, startPoint x: 422, startPoint y: 108, endPoint x: 419, endPoint y: 115, distance: 7.5
click at [422, 108] on span "Photo Details" at bounding box center [422, 110] width 33 height 5
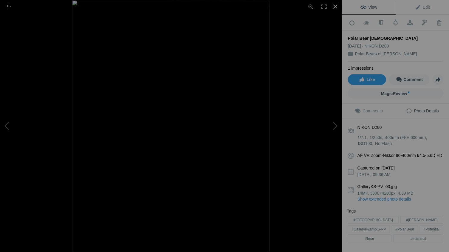
click at [334, 4] on div at bounding box center [335, 6] width 13 height 13
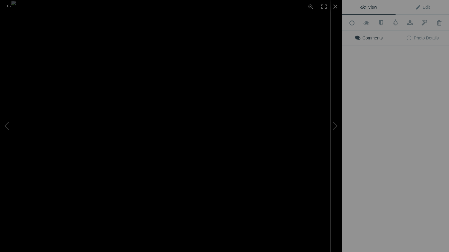
click at [272, 184] on img at bounding box center [171, 126] width 320 height 252
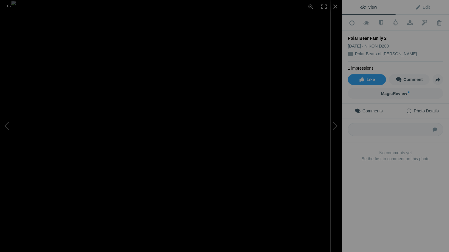
click at [436, 108] on span "Photo Details" at bounding box center [422, 110] width 33 height 5
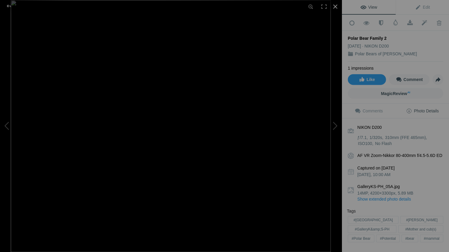
click at [335, 6] on div at bounding box center [335, 6] width 13 height 13
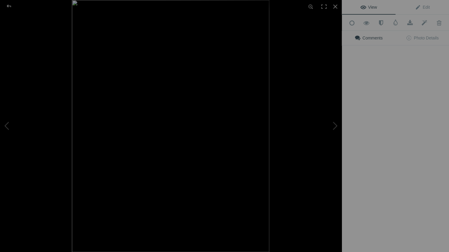
click at [269, 187] on img at bounding box center [171, 126] width 198 height 252
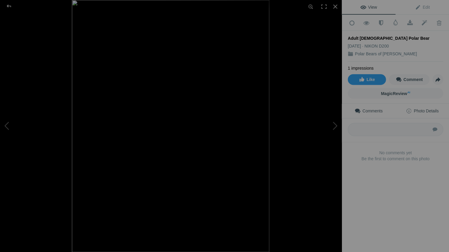
click at [429, 108] on span "Photo Details" at bounding box center [422, 110] width 33 height 5
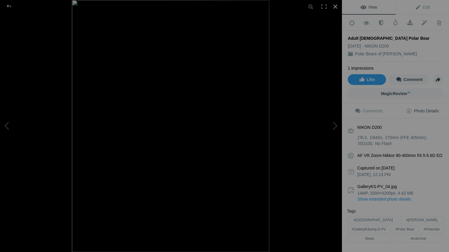
click at [335, 5] on div at bounding box center [335, 6] width 13 height 13
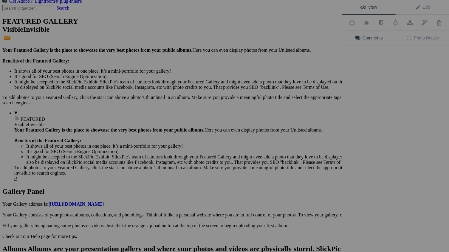
click at [386, 184] on div "View Edit Add to Quick Collection Remove from Quick Collection Hide from Public…" at bounding box center [395, 126] width 107 height 252
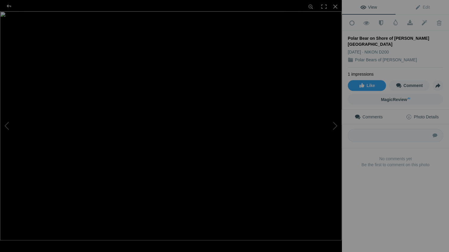
click at [427, 114] on span "Photo Details" at bounding box center [422, 116] width 33 height 5
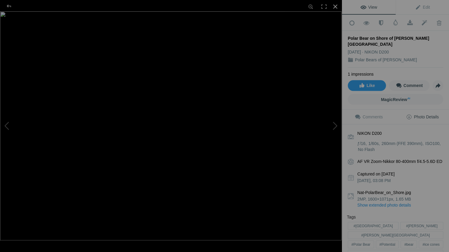
click at [335, 5] on div at bounding box center [335, 6] width 13 height 13
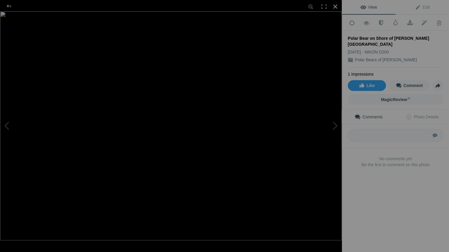
click at [336, 5] on div at bounding box center [335, 6] width 13 height 13
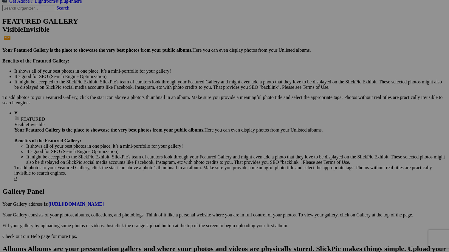
click at [185, 164] on span "Yes" at bounding box center [181, 164] width 7 height 5
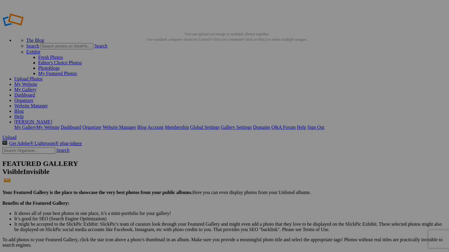
scroll to position [0, 0]
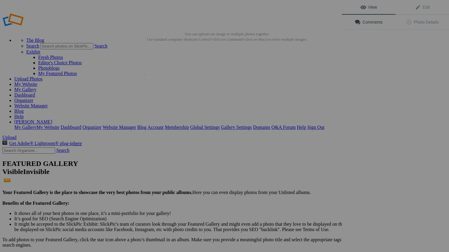
click at [175, 98] on img at bounding box center [166, 89] width 45 height 30
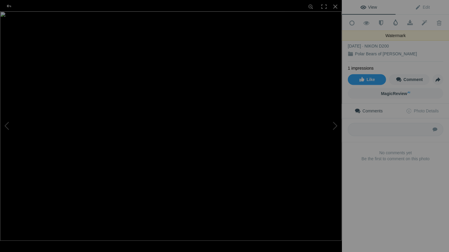
click at [396, 22] on span at bounding box center [396, 22] width 6 height 6
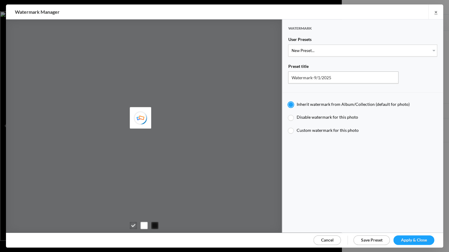
type input "Watermark-7/22/2025"
click at [329, 238] on span "Cancel" at bounding box center [327, 239] width 13 height 5
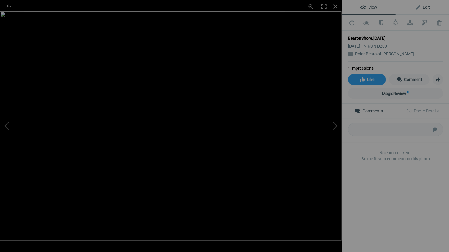
click at [426, 6] on span "Edit" at bounding box center [422, 7] width 15 height 5
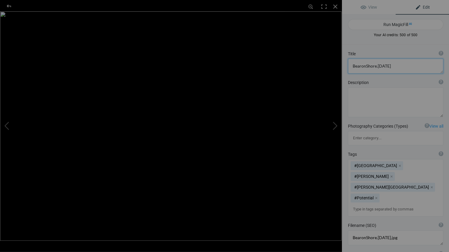
drag, startPoint x: 388, startPoint y: 65, endPoint x: 402, endPoint y: 67, distance: 13.9
click at [388, 65] on textarea at bounding box center [395, 65] width 95 height 15
click at [352, 66] on textarea at bounding box center [395, 65] width 95 height 15
click at [371, 66] on textarea at bounding box center [395, 65] width 95 height 15
click at [387, 66] on textarea at bounding box center [395, 65] width 95 height 15
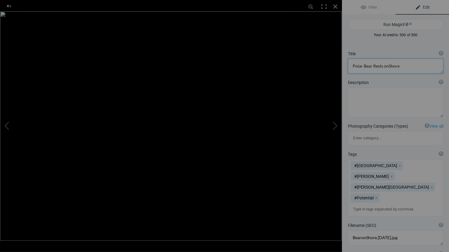
type textarea "Polar Bear Rests on Shore"
click at [335, 5] on div at bounding box center [335, 6] width 13 height 13
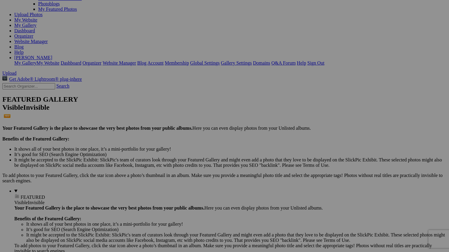
scroll to position [64, 0]
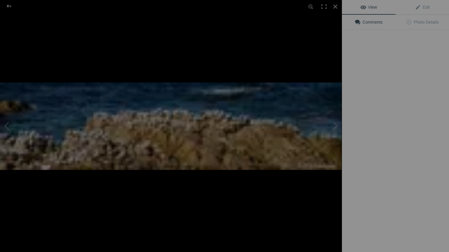
click at [167, 82] on img at bounding box center [171, 125] width 342 height 87
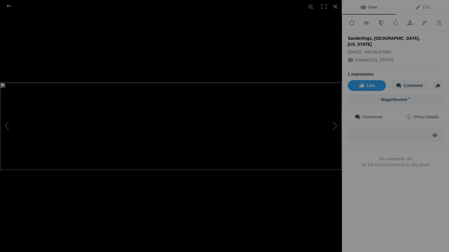
click at [430, 114] on span "Photo Details" at bounding box center [422, 116] width 33 height 5
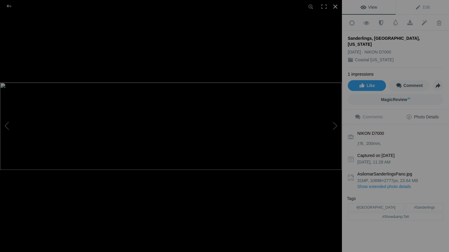
click at [335, 6] on div at bounding box center [335, 6] width 13 height 13
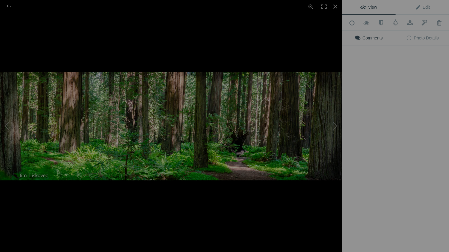
click at [215, 37] on div at bounding box center [171, 126] width 342 height 252
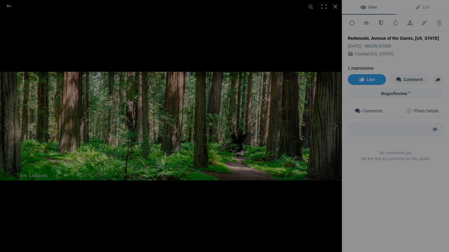
click at [420, 108] on span "Photo Details" at bounding box center [422, 110] width 33 height 5
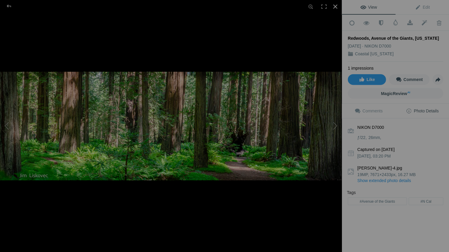
click at [335, 6] on div at bounding box center [335, 6] width 13 height 13
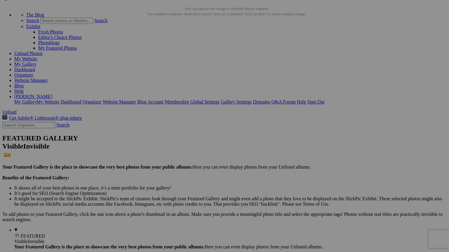
scroll to position [27, 0]
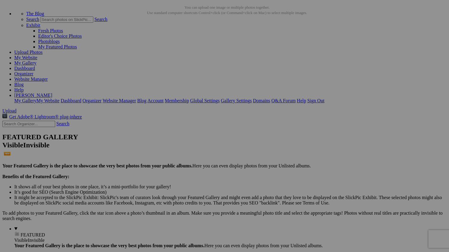
click at [271, 70] on img at bounding box center [272, 71] width 45 height 35
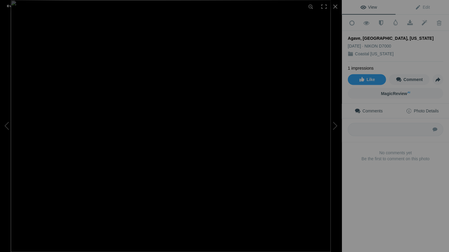
click at [425, 108] on span "Photo Details" at bounding box center [422, 110] width 33 height 5
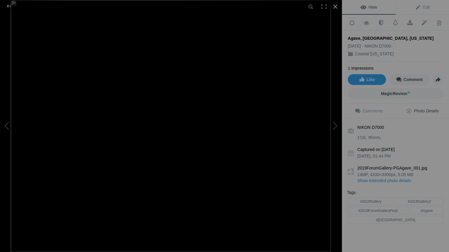
click at [335, 6] on div at bounding box center [335, 6] width 13 height 13
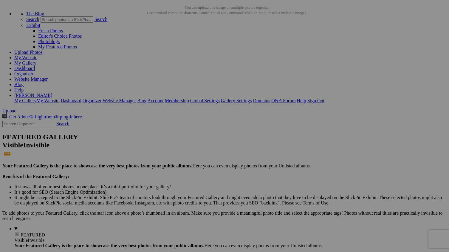
click at [329, 80] on div at bounding box center [338, 71] width 61 height 45
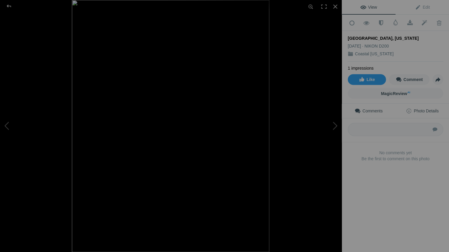
click at [431, 108] on span "Photo Details" at bounding box center [422, 110] width 33 height 5
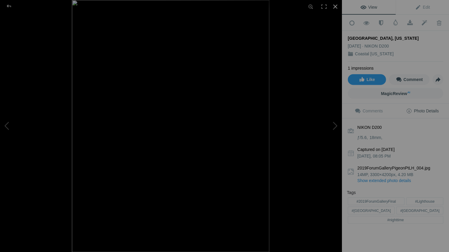
click at [335, 5] on div at bounding box center [335, 6] width 13 height 13
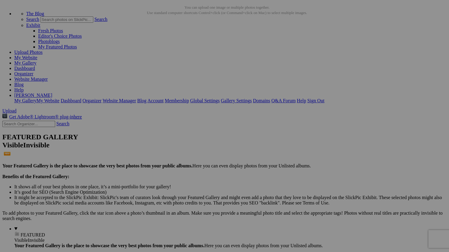
click at [389, 73] on div "View Edit Add to Quick Collection Remove from Quick Collection Hide from Public…" at bounding box center [395, 126] width 107 height 252
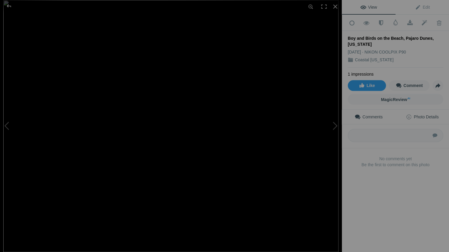
click at [424, 114] on span "Photo Details" at bounding box center [422, 116] width 33 height 5
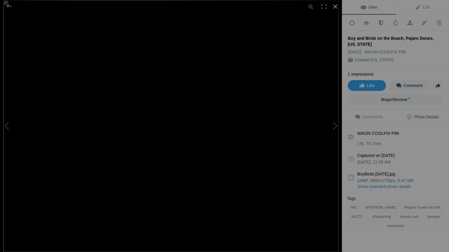
click at [335, 6] on div at bounding box center [335, 6] width 13 height 13
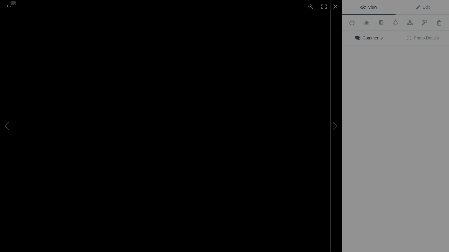
click at [117, 151] on img at bounding box center [171, 126] width 320 height 252
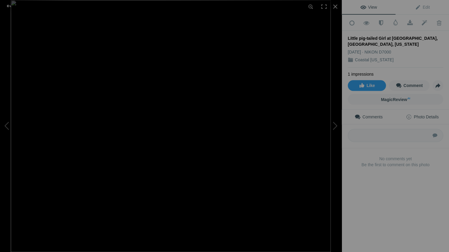
click at [434, 114] on span "Photo Details" at bounding box center [422, 116] width 33 height 5
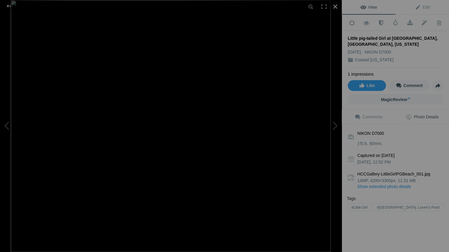
click at [334, 5] on div at bounding box center [335, 6] width 13 height 13
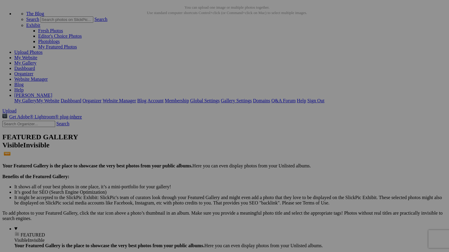
click at [161, 148] on img at bounding box center [166, 147] width 45 height 35
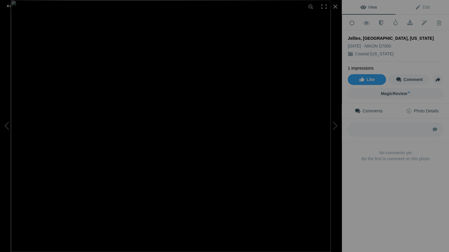
click at [428, 108] on span "Photo Details" at bounding box center [422, 110] width 33 height 5
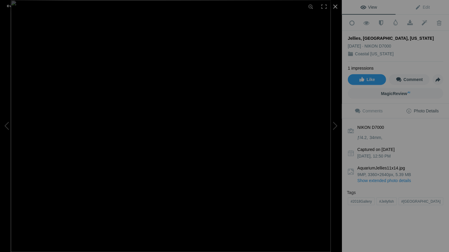
click at [335, 5] on div at bounding box center [335, 6] width 13 height 13
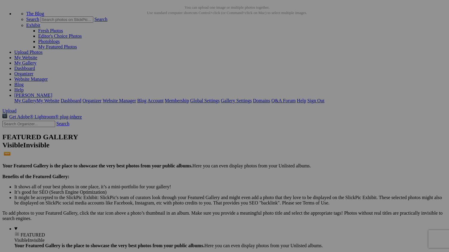
click at [221, 150] on img at bounding box center [219, 147] width 45 height 39
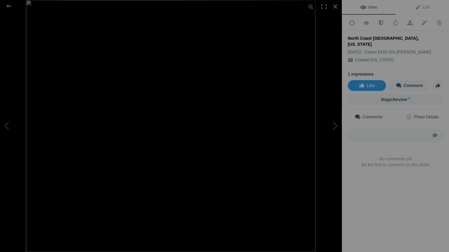
click at [432, 114] on span "Photo Details" at bounding box center [422, 116] width 33 height 5
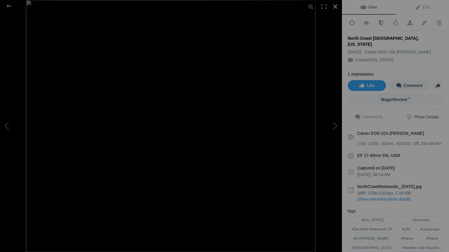
click at [335, 5] on div at bounding box center [335, 6] width 13 height 13
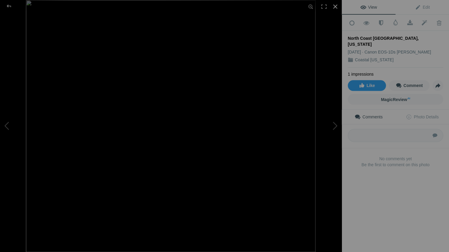
click at [336, 5] on div at bounding box center [335, 6] width 13 height 13
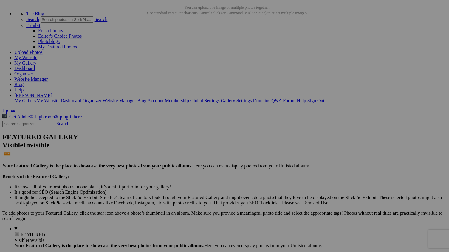
click at [185, 164] on span "Yes" at bounding box center [181, 164] width 7 height 5
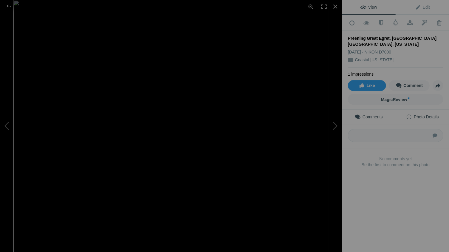
click at [430, 114] on span "Photo Details" at bounding box center [422, 116] width 33 height 5
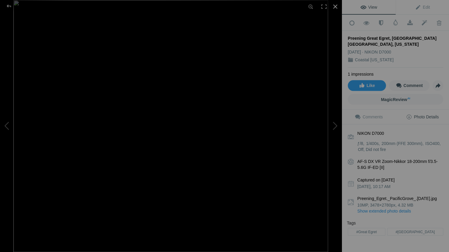
click at [335, 5] on div at bounding box center [335, 6] width 13 height 13
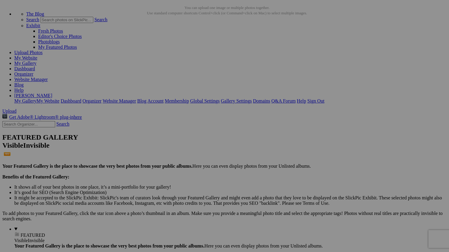
click at [272, 145] on img at bounding box center [272, 148] width 45 height 30
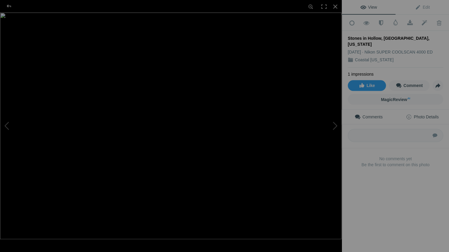
drag, startPoint x: 434, startPoint y: 113, endPoint x: 428, endPoint y: 113, distance: 5.4
click at [434, 114] on span "Photo Details" at bounding box center [422, 116] width 33 height 5
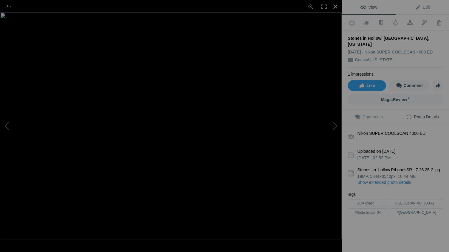
click at [335, 6] on div at bounding box center [335, 6] width 13 height 13
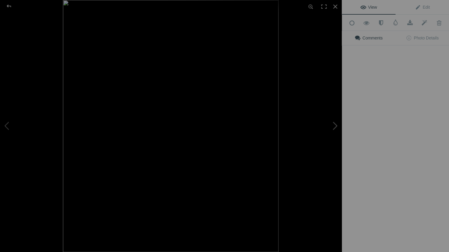
click at [322, 147] on button at bounding box center [319, 126] width 45 height 90
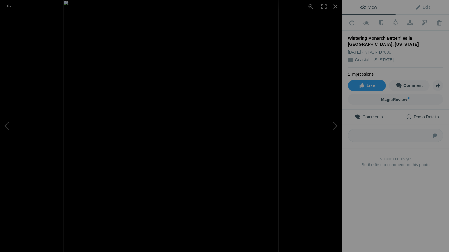
click at [432, 114] on span "Photo Details" at bounding box center [422, 116] width 33 height 5
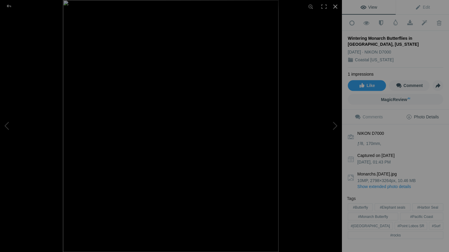
click at [334, 6] on div at bounding box center [335, 6] width 13 height 13
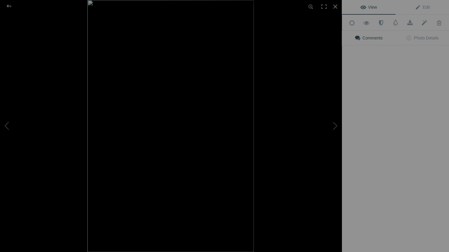
click at [376, 149] on div "View Edit Add to Quick Collection Remove from Quick Collection Hide from Public…" at bounding box center [395, 126] width 107 height 252
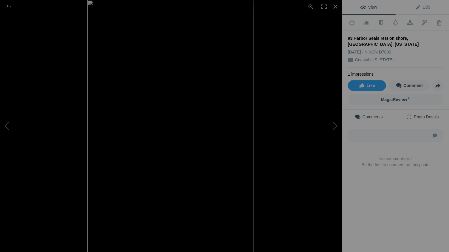
click at [432, 114] on span "Photo Details" at bounding box center [422, 116] width 33 height 5
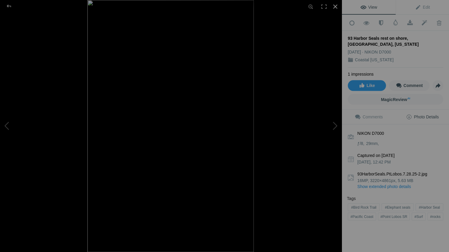
click at [333, 4] on div at bounding box center [335, 6] width 13 height 13
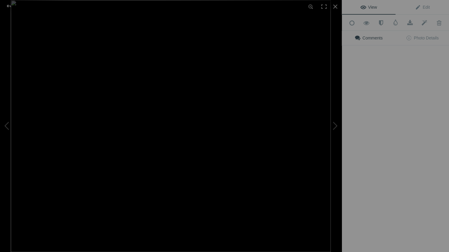
click at [106, 222] on img at bounding box center [171, 126] width 320 height 252
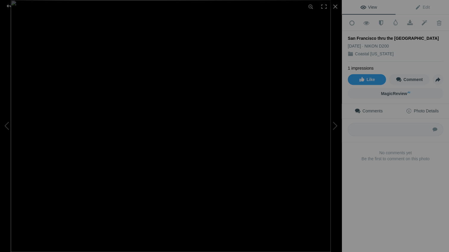
drag, startPoint x: 435, startPoint y: 107, endPoint x: 433, endPoint y: 109, distance: 3.4
click at [435, 108] on span "Photo Details" at bounding box center [422, 110] width 33 height 5
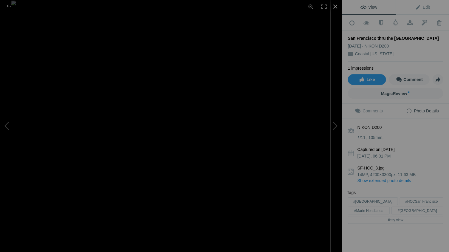
click at [335, 5] on div at bounding box center [335, 6] width 13 height 13
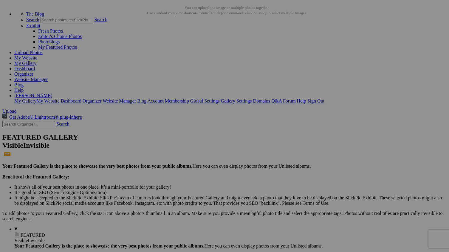
click at [166, 225] on img at bounding box center [166, 223] width 45 height 26
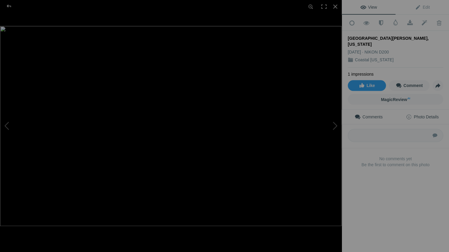
click at [422, 114] on span "Photo Details" at bounding box center [422, 116] width 33 height 5
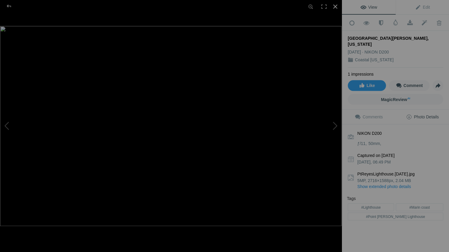
click at [336, 6] on div at bounding box center [335, 6] width 13 height 13
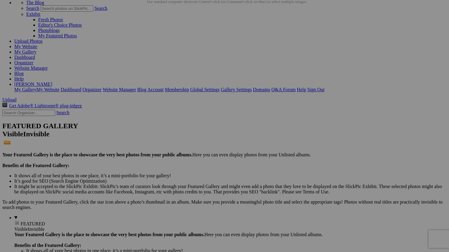
scroll to position [38, 0]
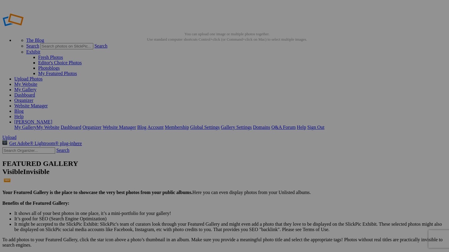
click at [324, 124] on link "Sign Out" at bounding box center [315, 126] width 17 height 5
